Goal: Use online tool/utility: Use online tool/utility

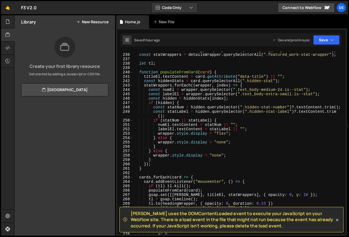
scroll to position [1144, 0]
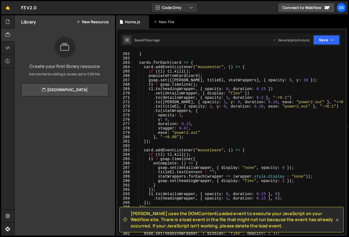
click at [337, 221] on icon at bounding box center [337, 220] width 2 height 2
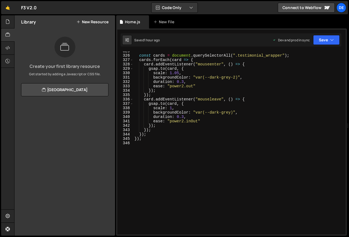
scroll to position [0, 0]
click at [183, 147] on div "const cards = document . querySelectorAll ( ".testimonial_wrapper" ) ; cards . …" at bounding box center [238, 145] width 210 height 192
paste textarea "});"
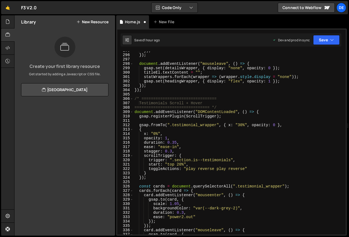
scroll to position [1296, 0]
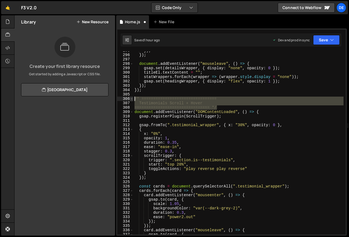
drag, startPoint x: 222, startPoint y: 108, endPoint x: 133, endPoint y: 98, distance: 89.8
click at [133, 98] on div "}); 295 296 297 298 299 300 301 302 303 304 305 306 307 308 309 310 311 312 313…" at bounding box center [231, 143] width 228 height 183
type textarea "/* ================================ Testimonials Scroll + Hover"
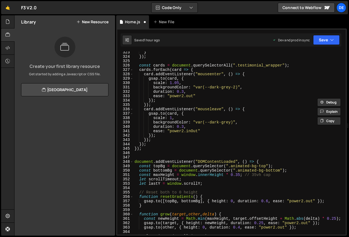
scroll to position [1418, 0]
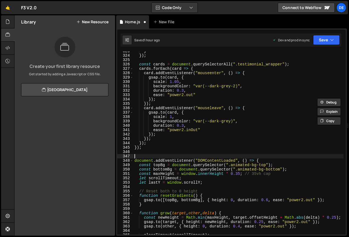
click at [135, 156] on div "} }) ; const cards = document . querySelectorAll ( ".testimonial_wrapper" ) ; c…" at bounding box center [238, 145] width 210 height 192
paste textarea "================================ */"
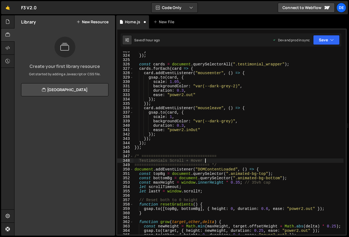
click at [212, 161] on div "} }) ; const cards = document . querySelectorAll ( ".testimonial_wrapper" ) ; c…" at bounding box center [238, 145] width 210 height 192
drag, startPoint x: 199, startPoint y: 160, endPoint x: 141, endPoint y: 159, distance: 57.8
click at [141, 159] on div "} }) ; const cards = document . querySelectorAll ( ".testimonial_wrapper" ) ; c…" at bounding box center [238, 145] width 210 height 192
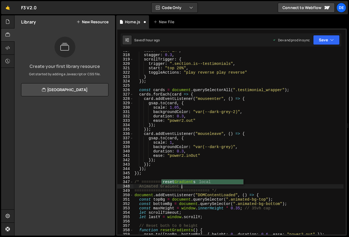
scroll to position [0, 3]
click at [199, 143] on div "ease : "ease-in" , stagger : 0.3 , scrollTrigger : { trigger : ".section.is--te…" at bounding box center [238, 144] width 210 height 192
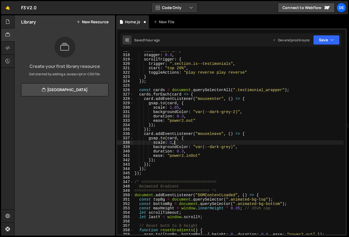
scroll to position [0, 2]
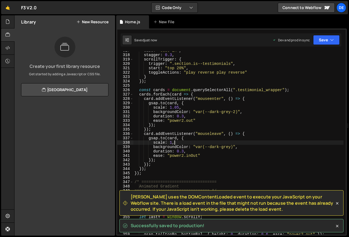
type textarea "scale: 1,"
